Goal: Information Seeking & Learning: Learn about a topic

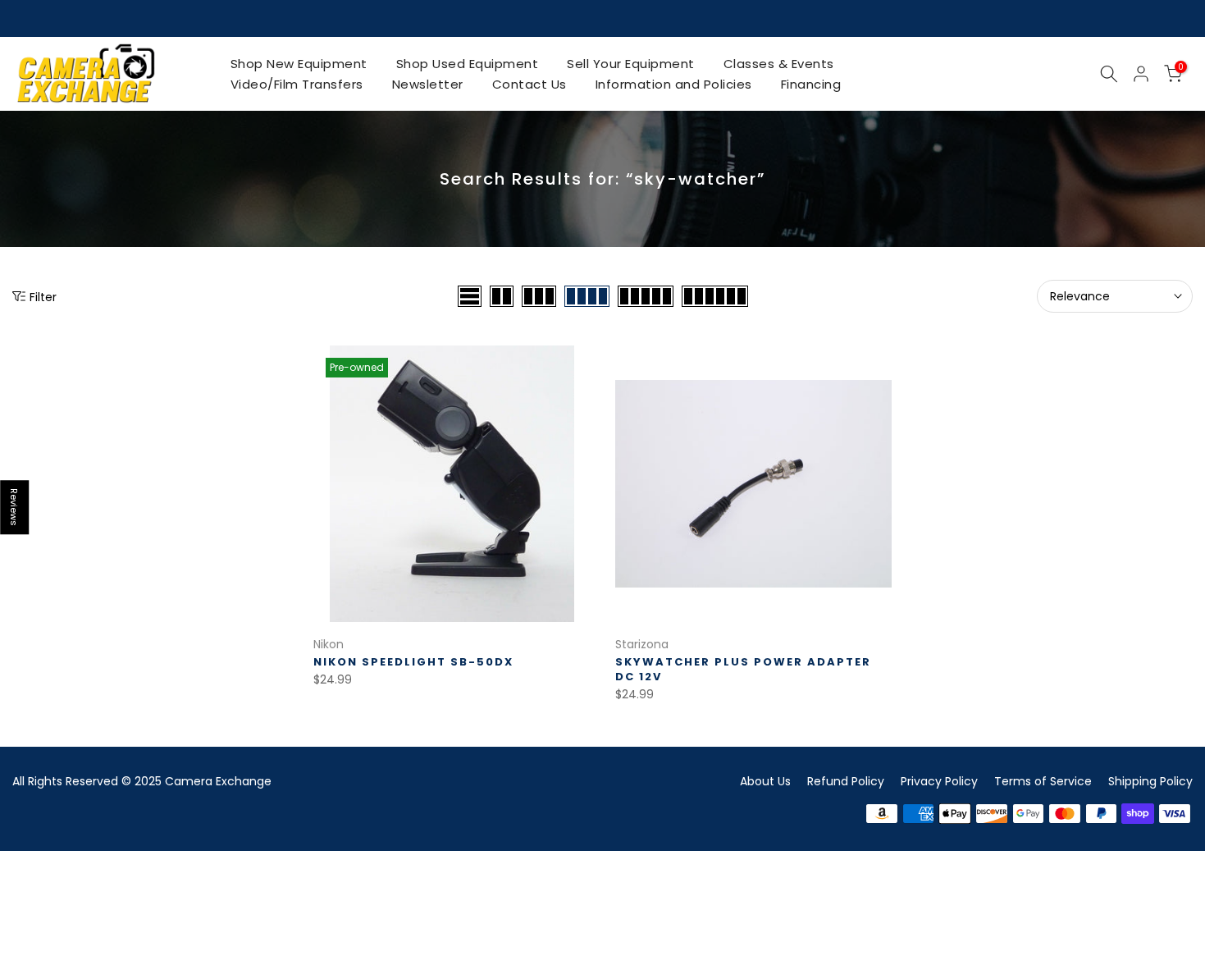
click at [491, 65] on link "Shop Used Equipment" at bounding box center [467, 63] width 171 height 21
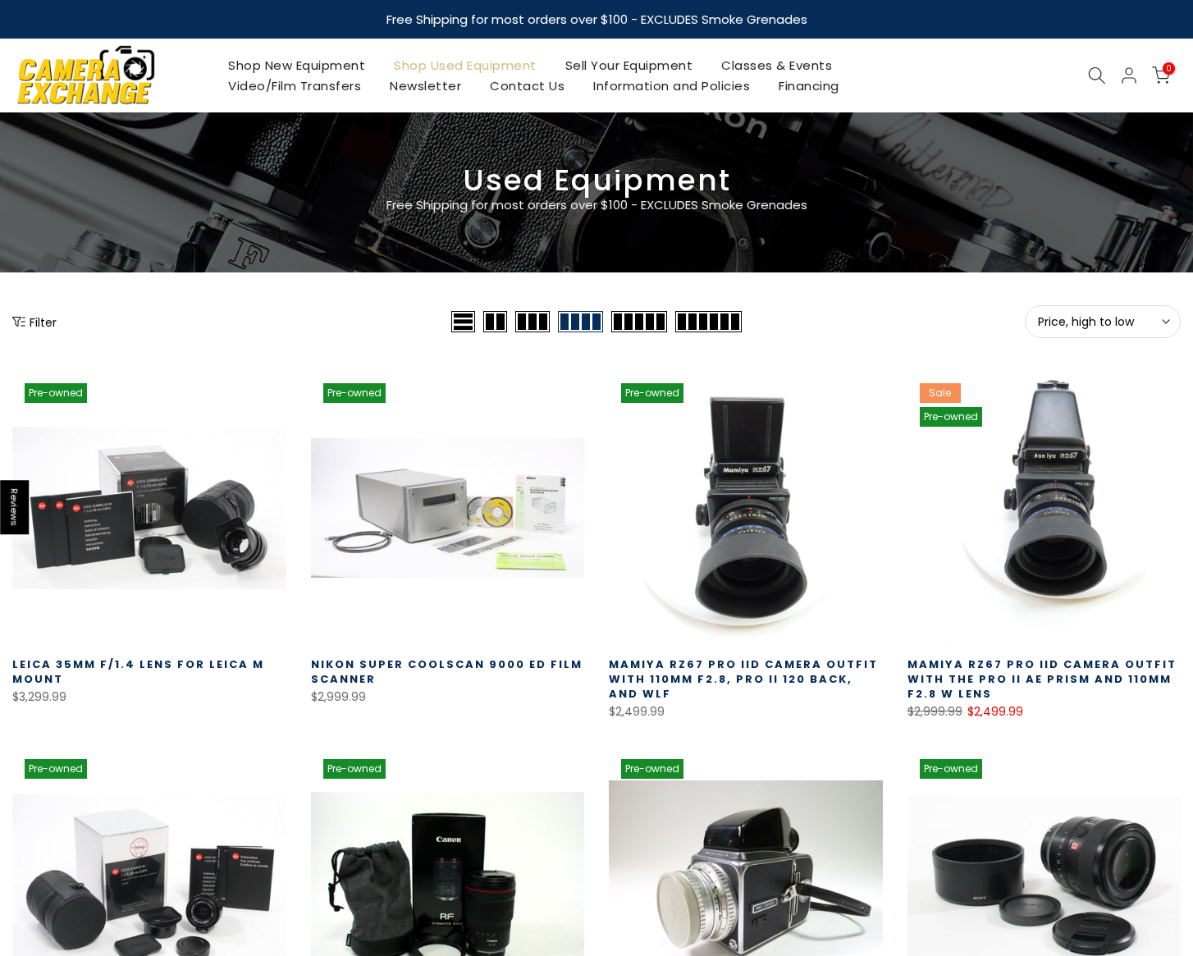
click at [305, 63] on link "Shop New Equipment" at bounding box center [297, 65] width 166 height 21
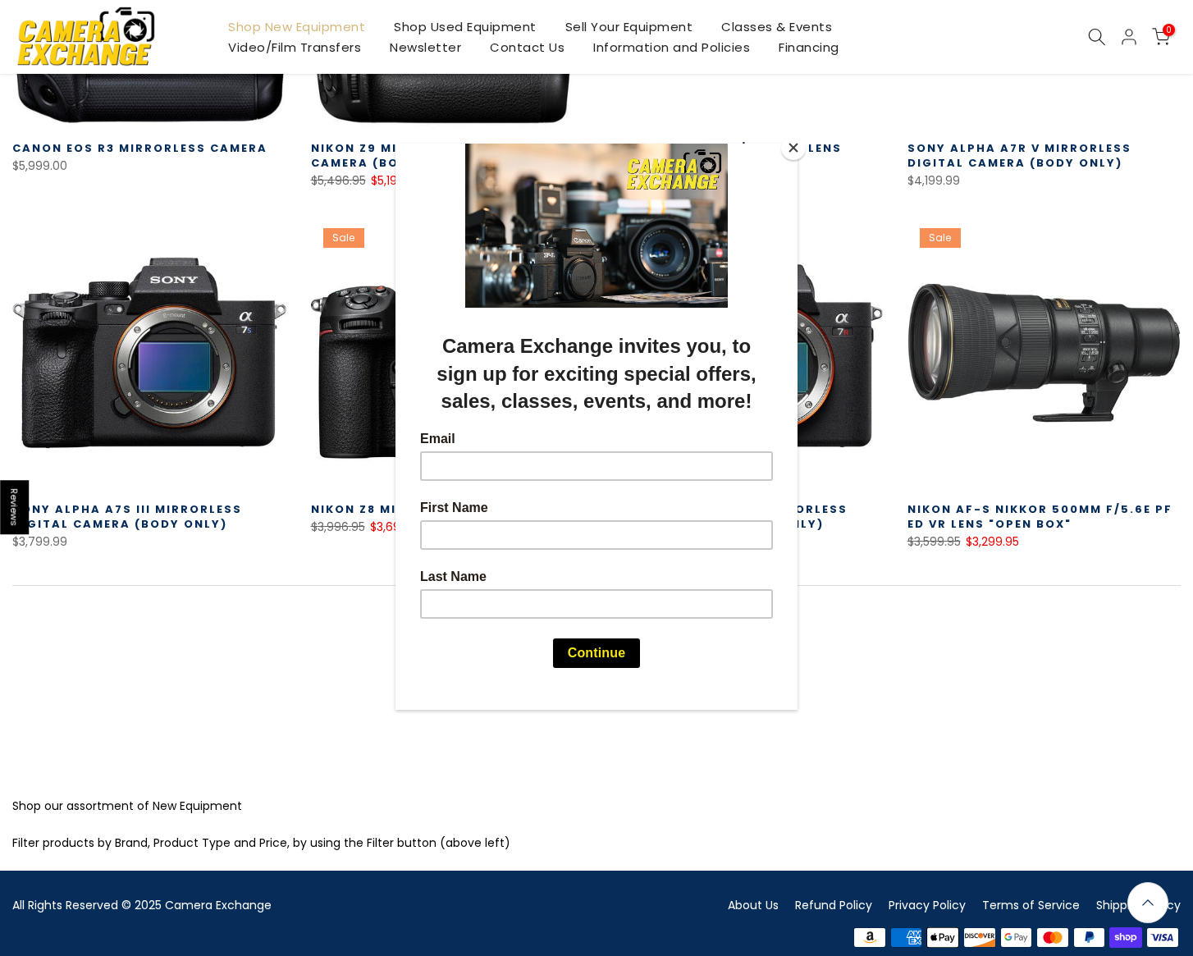
click at [788, 145] on button "Close" at bounding box center [793, 147] width 25 height 25
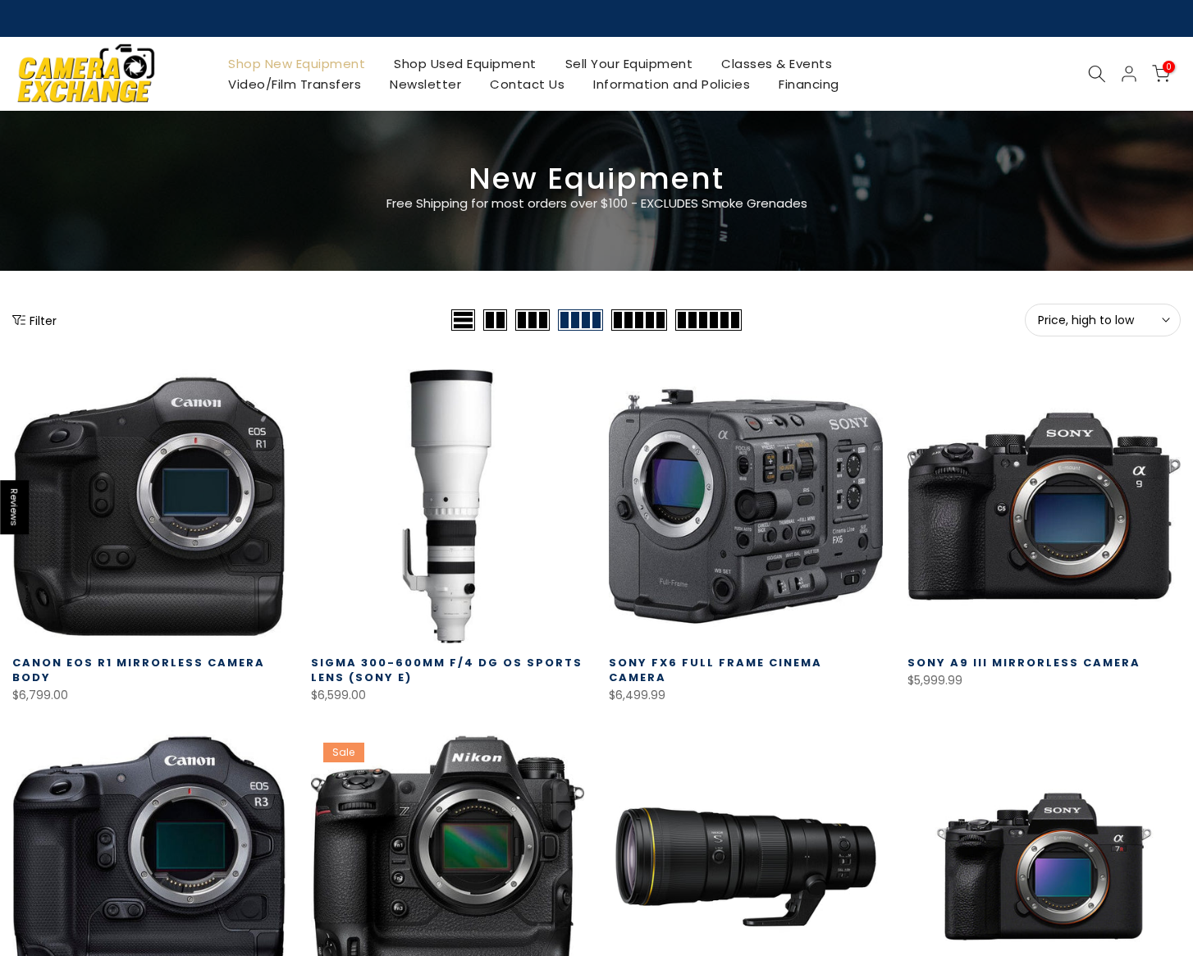
click at [1094, 71] on icon at bounding box center [1097, 74] width 18 height 18
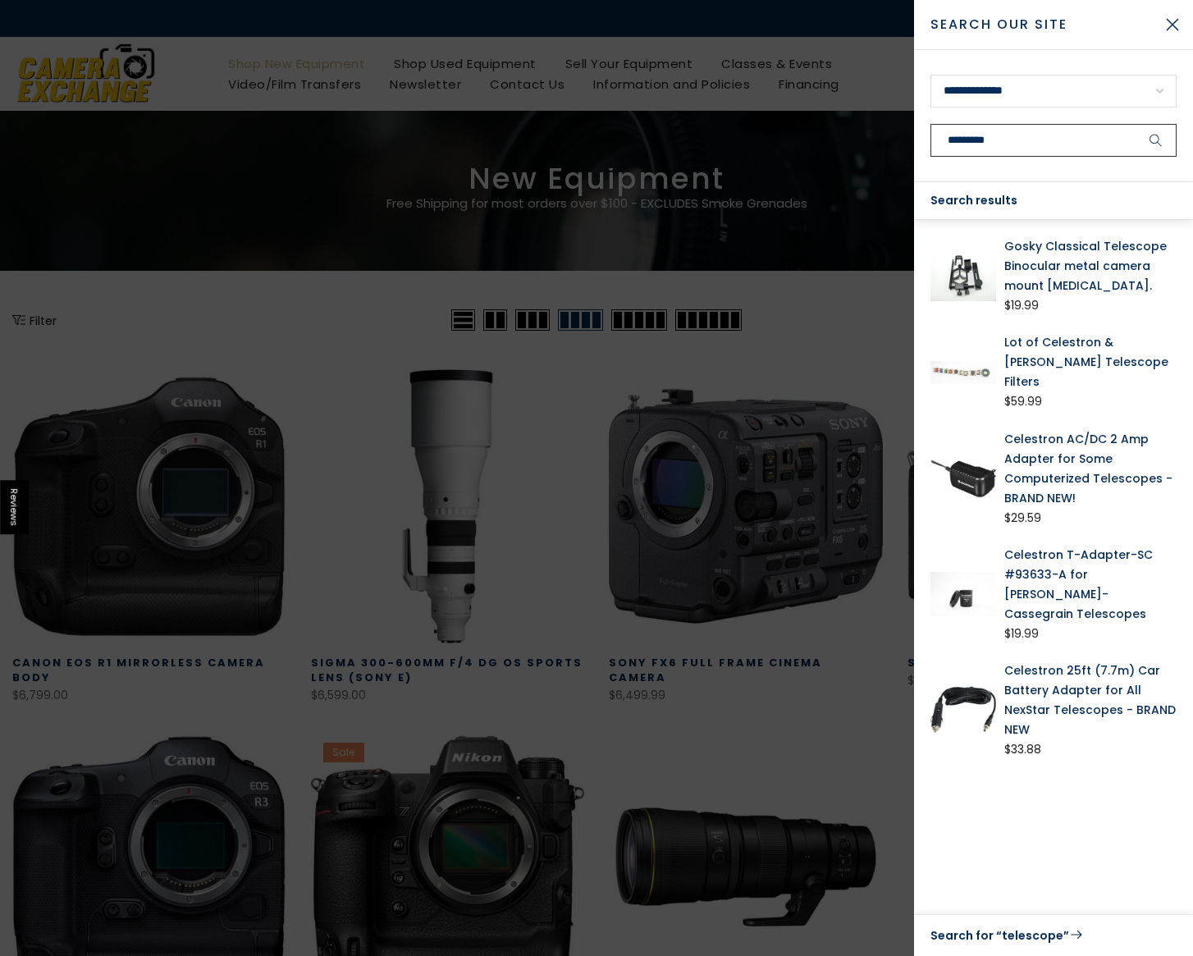
type input "*********"
click at [1135, 124] on button "submit" at bounding box center [1155, 140] width 41 height 33
